Goal: Task Accomplishment & Management: Use online tool/utility

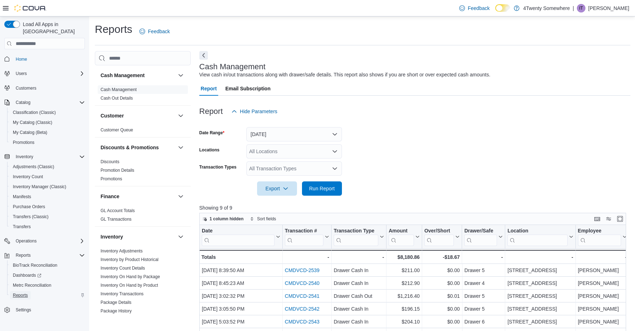
click at [23, 292] on span "Reports" at bounding box center [20, 295] width 15 height 6
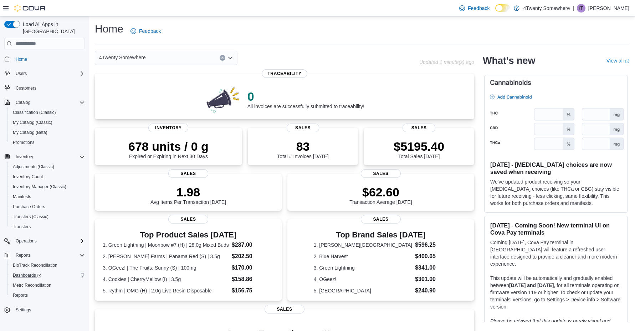
scroll to position [36, 0]
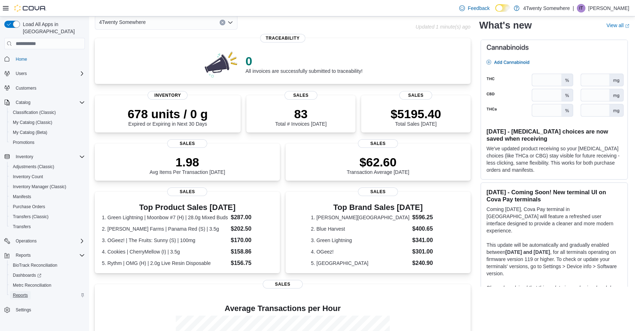
click at [20, 292] on span "Reports" at bounding box center [20, 295] width 15 height 6
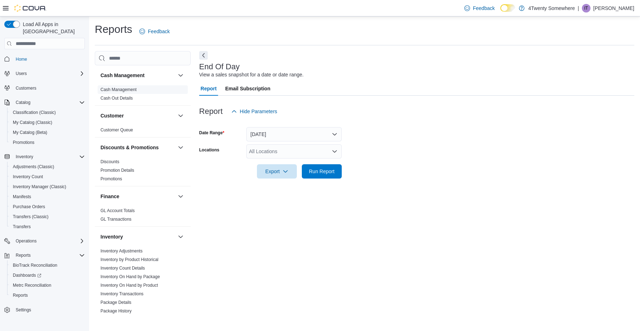
click at [123, 91] on link "Cash Management" at bounding box center [119, 89] width 36 height 5
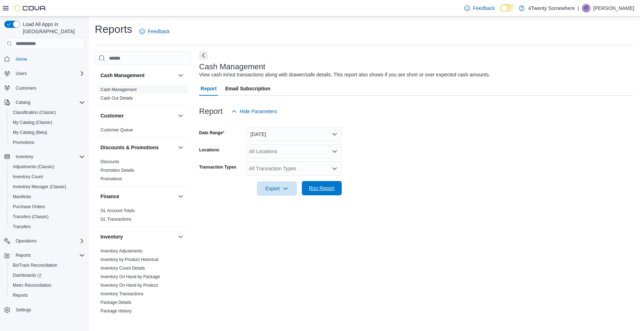
click at [317, 192] on span "Run Report" at bounding box center [321, 188] width 31 height 14
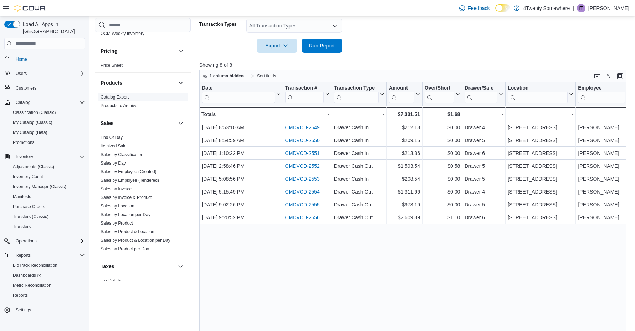
scroll to position [298, 0]
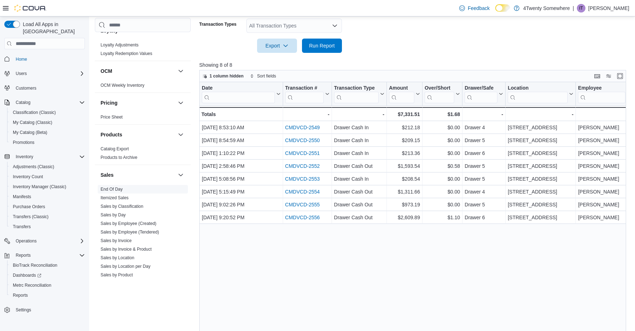
click at [117, 190] on link "End Of Day" at bounding box center [112, 188] width 22 height 5
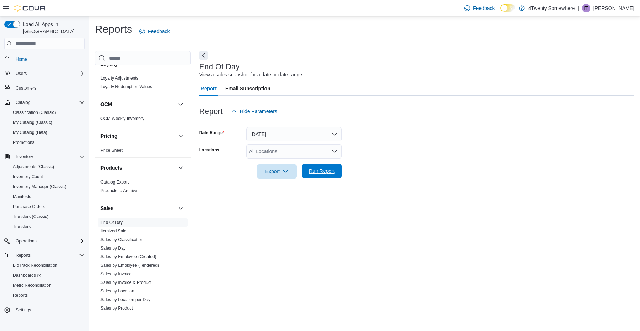
click at [311, 174] on span "Run Report" at bounding box center [322, 170] width 26 height 7
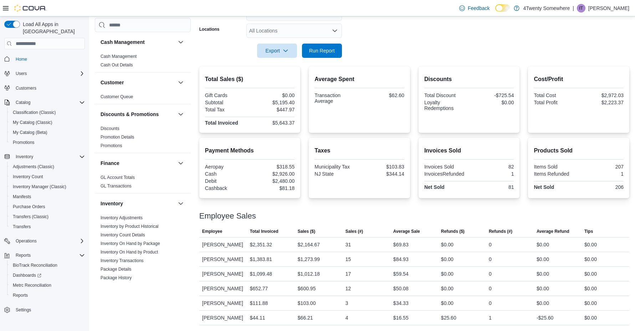
click at [132, 48] on div "Cash Management" at bounding box center [143, 42] width 96 height 20
click at [130, 59] on span "Cash Management" at bounding box center [143, 56] width 90 height 9
click at [130, 57] on link "Cash Management" at bounding box center [119, 56] width 36 height 5
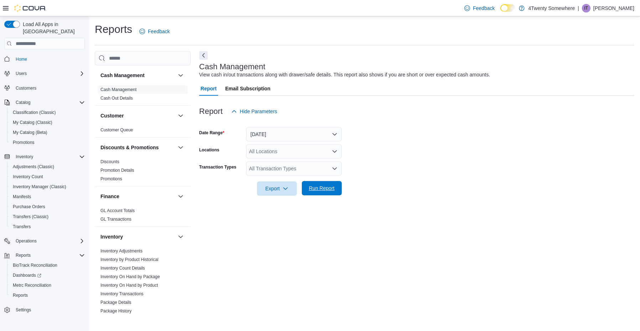
click at [322, 185] on span "Run Report" at bounding box center [322, 187] width 26 height 7
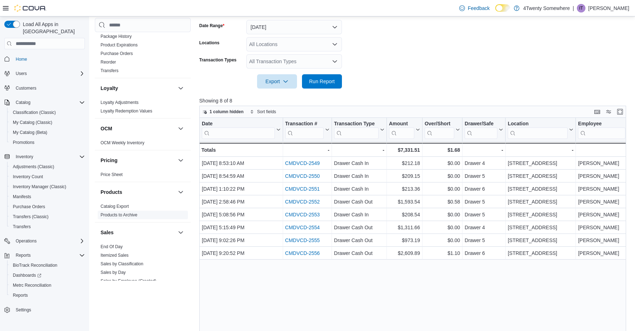
scroll to position [250, 0]
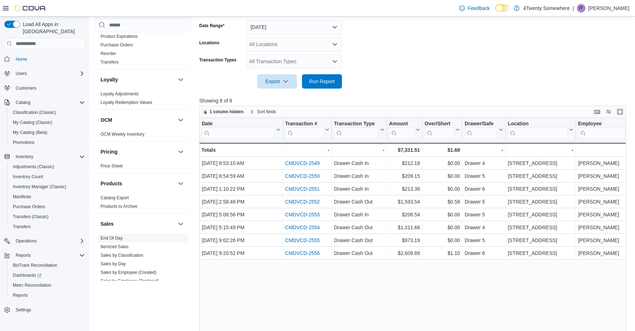
click at [124, 234] on span "End Of Day" at bounding box center [143, 238] width 90 height 9
click at [126, 237] on span "End Of Day" at bounding box center [143, 238] width 90 height 9
click at [122, 236] on link "End Of Day" at bounding box center [112, 237] width 22 height 5
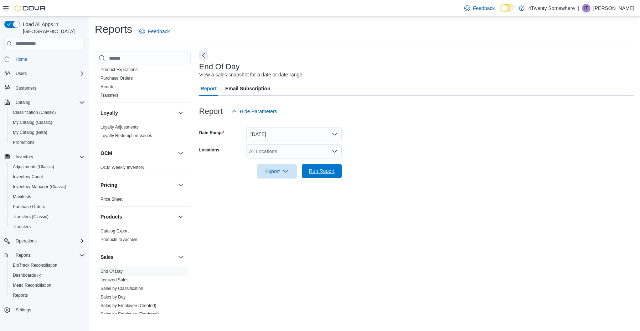
click at [328, 168] on span "Run Report" at bounding box center [322, 170] width 26 height 7
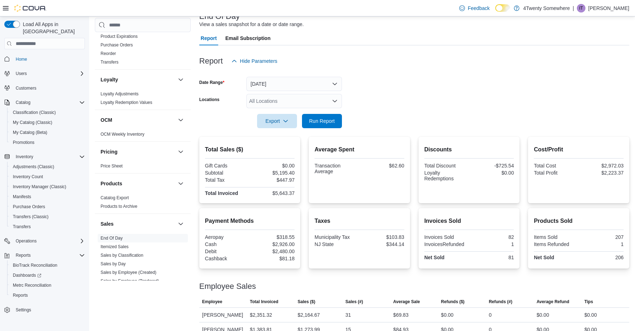
scroll to position [121, 0]
